Goal: Task Accomplishment & Management: Use online tool/utility

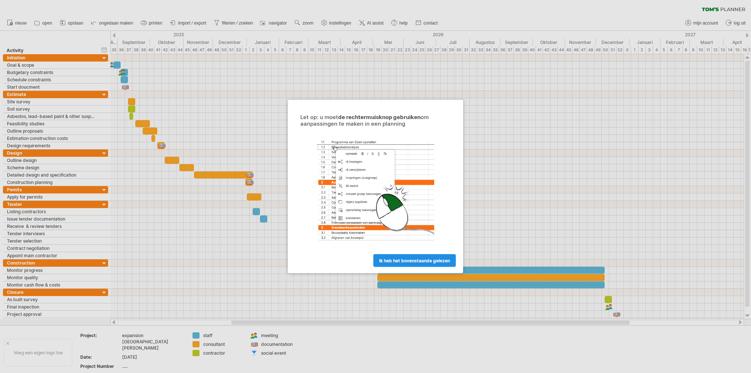
click at [416, 264] on link "ik heb het bovenstaande gelezen" at bounding box center [414, 260] width 83 height 13
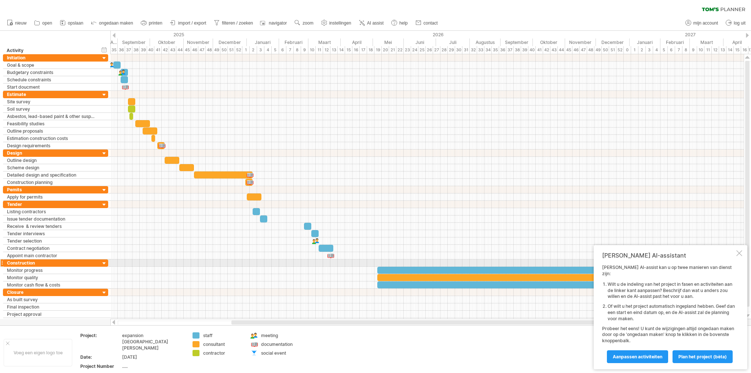
click at [739, 256] on div at bounding box center [739, 253] width 6 height 6
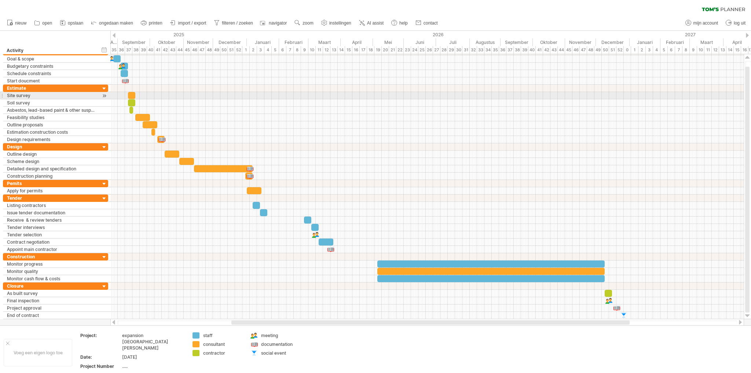
click at [222, 96] on div at bounding box center [426, 95] width 633 height 7
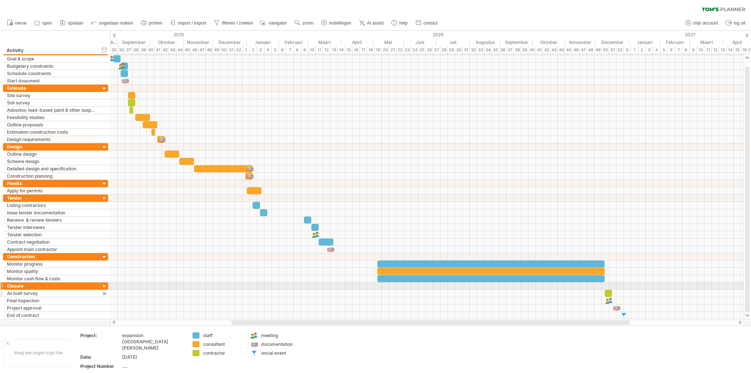
click at [104, 290] on div at bounding box center [104, 294] width 7 height 8
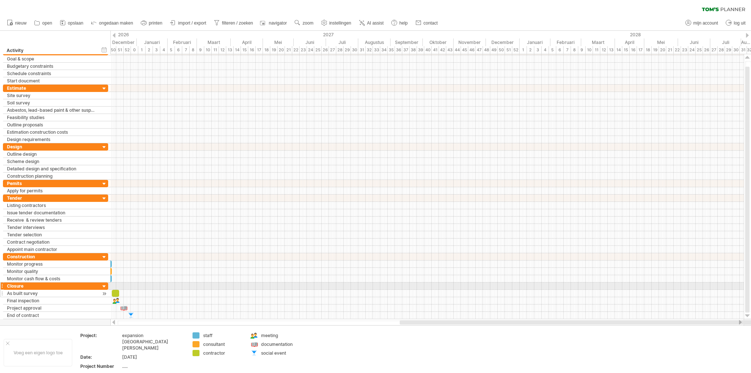
click at [104, 290] on div at bounding box center [104, 294] width 7 height 8
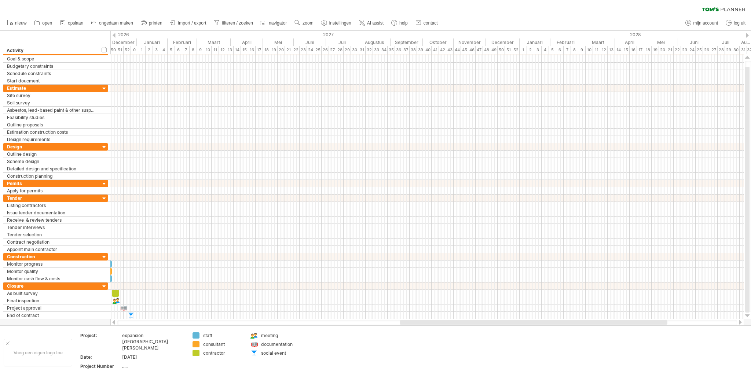
click at [241, 320] on div at bounding box center [427, 322] width 634 height 7
click at [241, 324] on div at bounding box center [427, 322] width 620 height 5
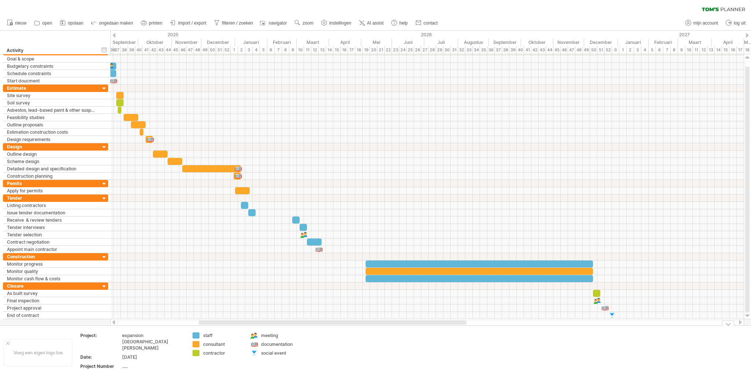
drag, startPoint x: 402, startPoint y: 323, endPoint x: 214, endPoint y: 335, distance: 188.5
click at [201, 337] on div "Probeert verbinding te maken met [DOMAIN_NAME] Opnieuw verbonden 0% wissen filt…" at bounding box center [375, 186] width 751 height 373
click at [346, 199] on div at bounding box center [426, 198] width 633 height 7
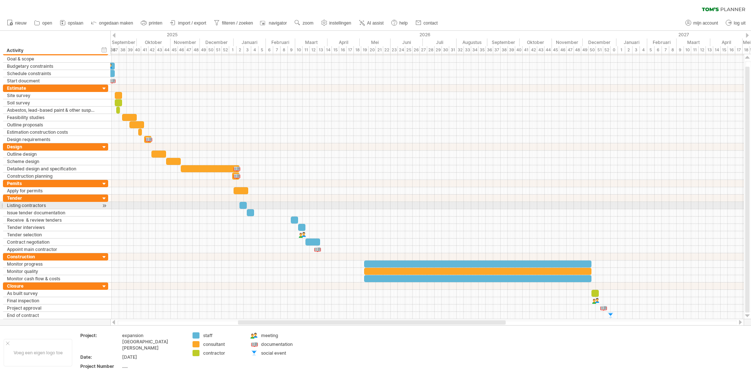
click at [352, 207] on div at bounding box center [426, 205] width 633 height 7
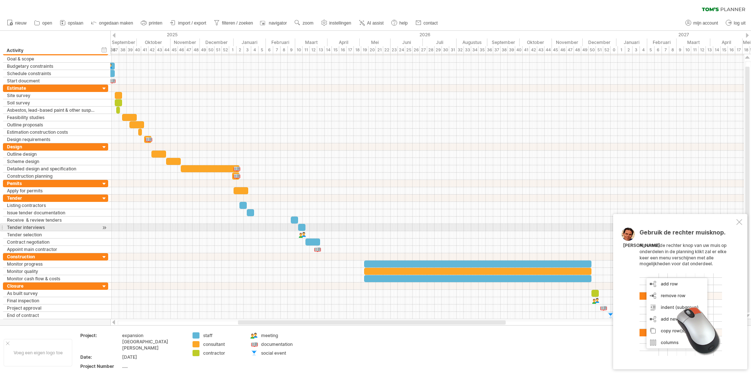
drag, startPoint x: 742, startPoint y: 226, endPoint x: 600, endPoint y: 230, distance: 142.0
click at [741, 226] on div "Gebruik de rechter muisknop. Als u met de rechter knop van uw muis op onderdele…" at bounding box center [680, 291] width 134 height 155
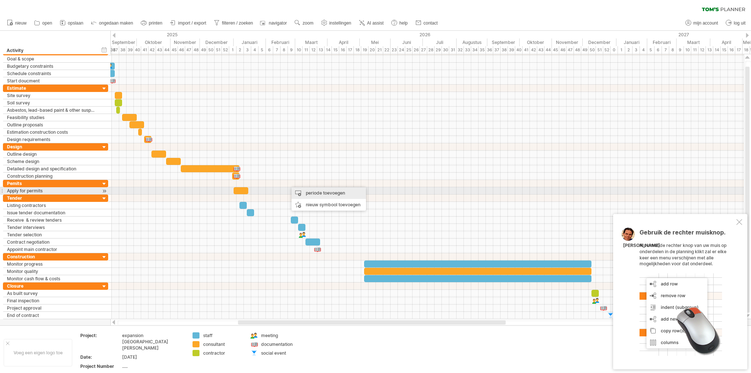
click at [305, 193] on div "periode toevoegen" at bounding box center [329, 193] width 74 height 12
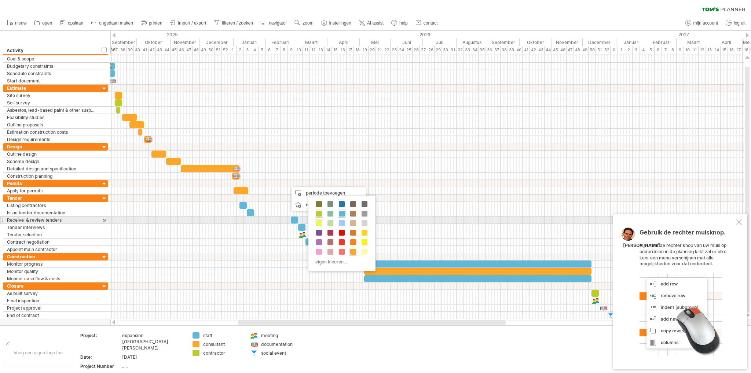
click at [317, 223] on span at bounding box center [319, 223] width 6 height 6
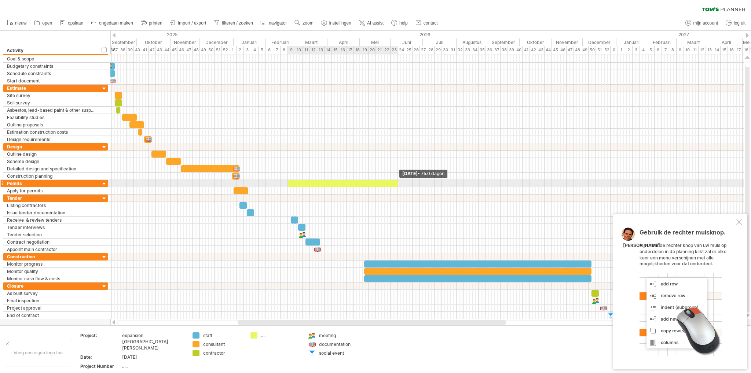
drag, startPoint x: 295, startPoint y: 183, endPoint x: 397, endPoint y: 185, distance: 102.7
click at [397, 185] on span at bounding box center [397, 183] width 3 height 7
click at [391, 181] on div at bounding box center [343, 183] width 110 height 7
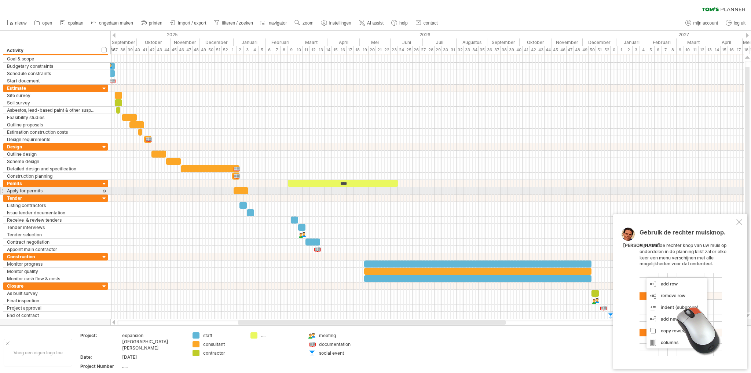
click at [366, 189] on div at bounding box center [426, 190] width 633 height 7
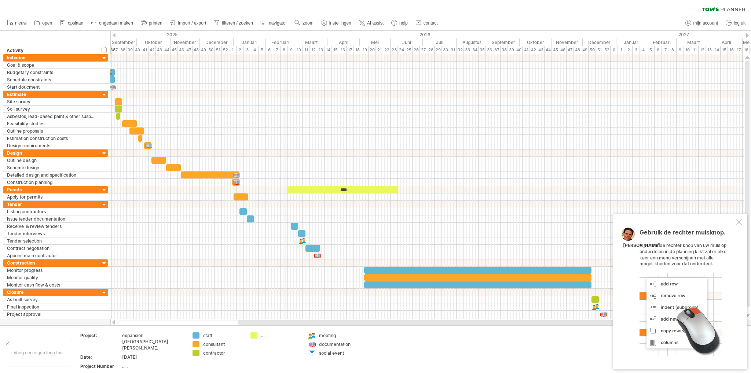
click at [285, 45] on div "Februari" at bounding box center [280, 43] width 29 height 8
click at [278, 40] on div "Februari" at bounding box center [280, 43] width 29 height 8
click at [275, 52] on div "7" at bounding box center [276, 50] width 7 height 8
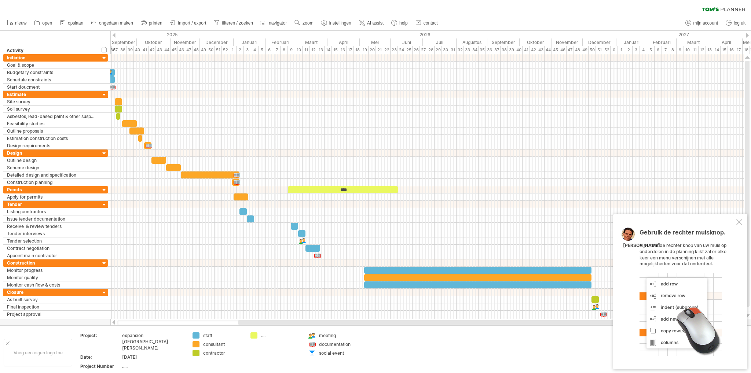
click at [276, 50] on div "7" at bounding box center [276, 50] width 7 height 8
